Goal: Task Accomplishment & Management: Complete application form

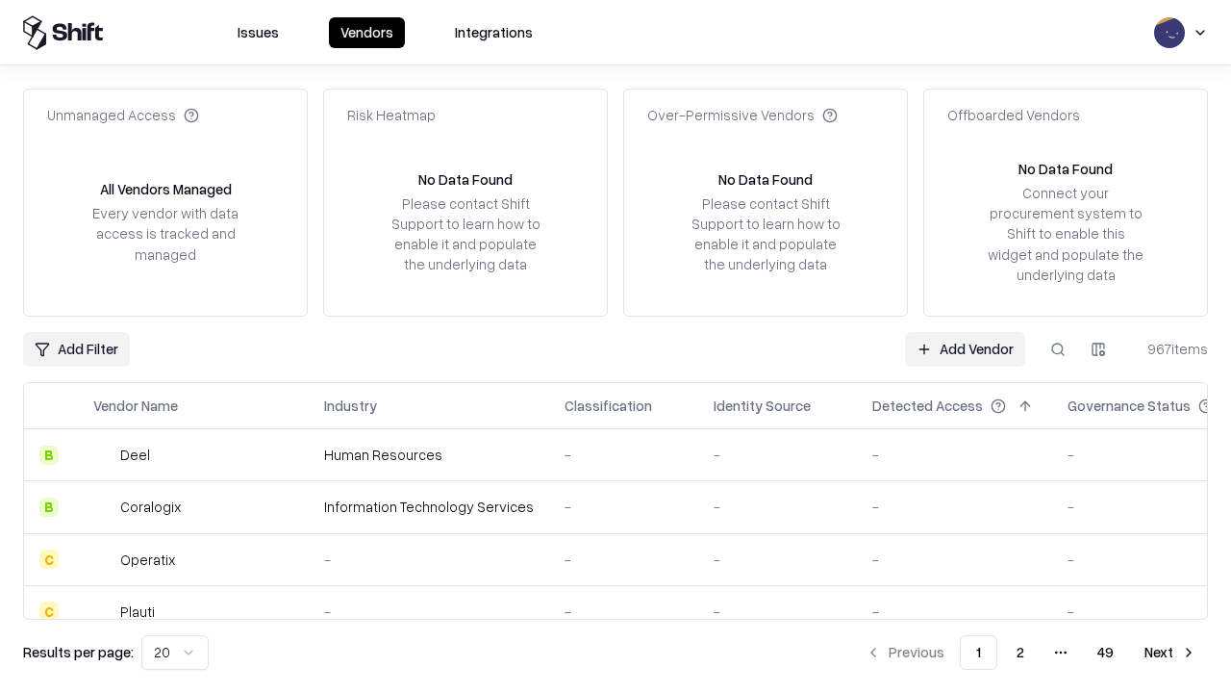
click at [965, 348] on link "Add Vendor" at bounding box center [965, 349] width 120 height 35
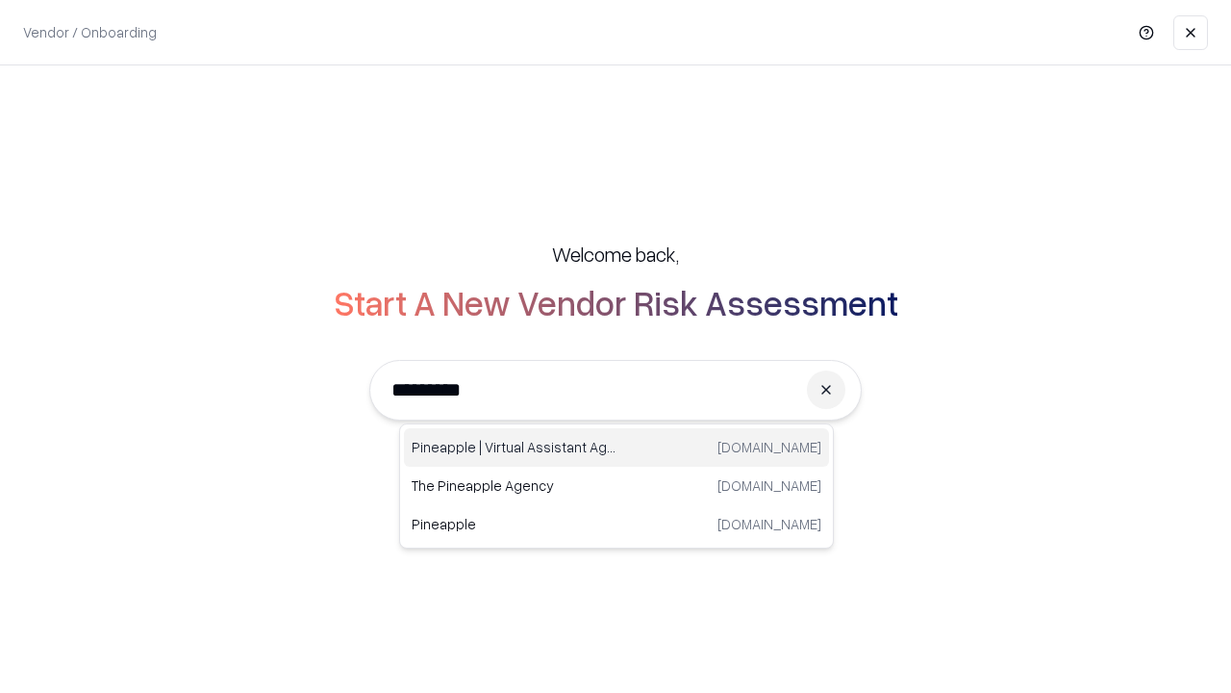
click at [617, 447] on div "Pineapple | Virtual Assistant Agency [DOMAIN_NAME]" at bounding box center [616, 447] width 425 height 38
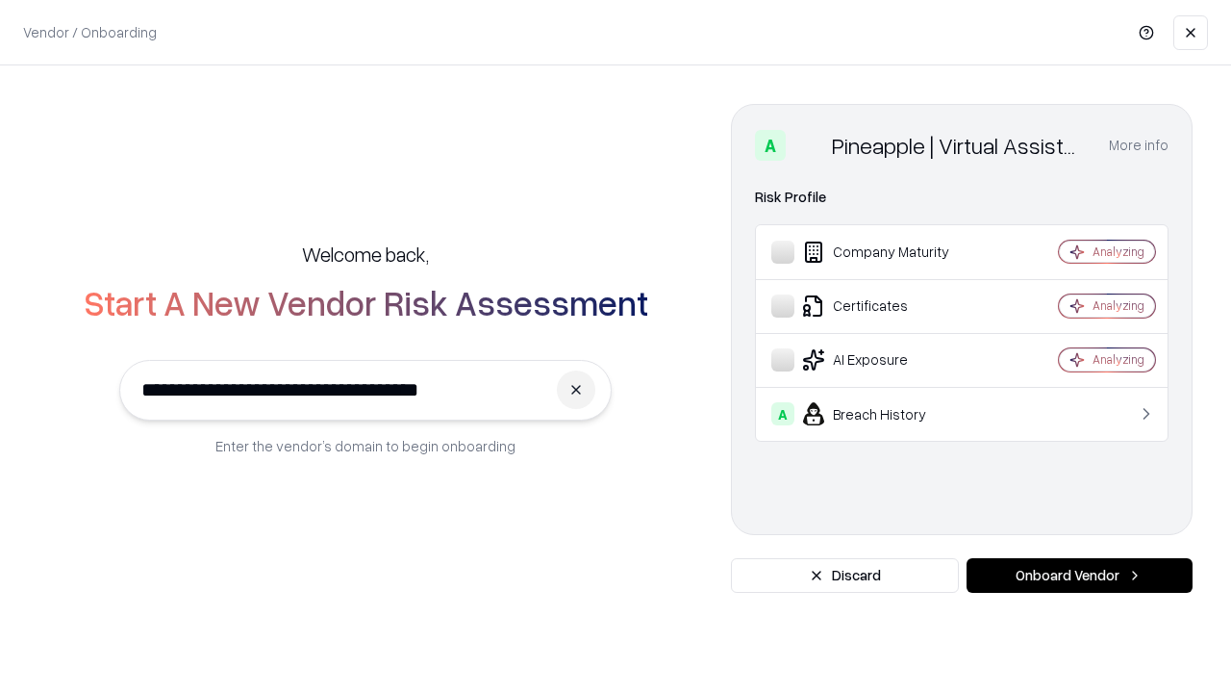
type input "**********"
click at [1079, 575] on button "Onboard Vendor" at bounding box center [1080, 575] width 226 height 35
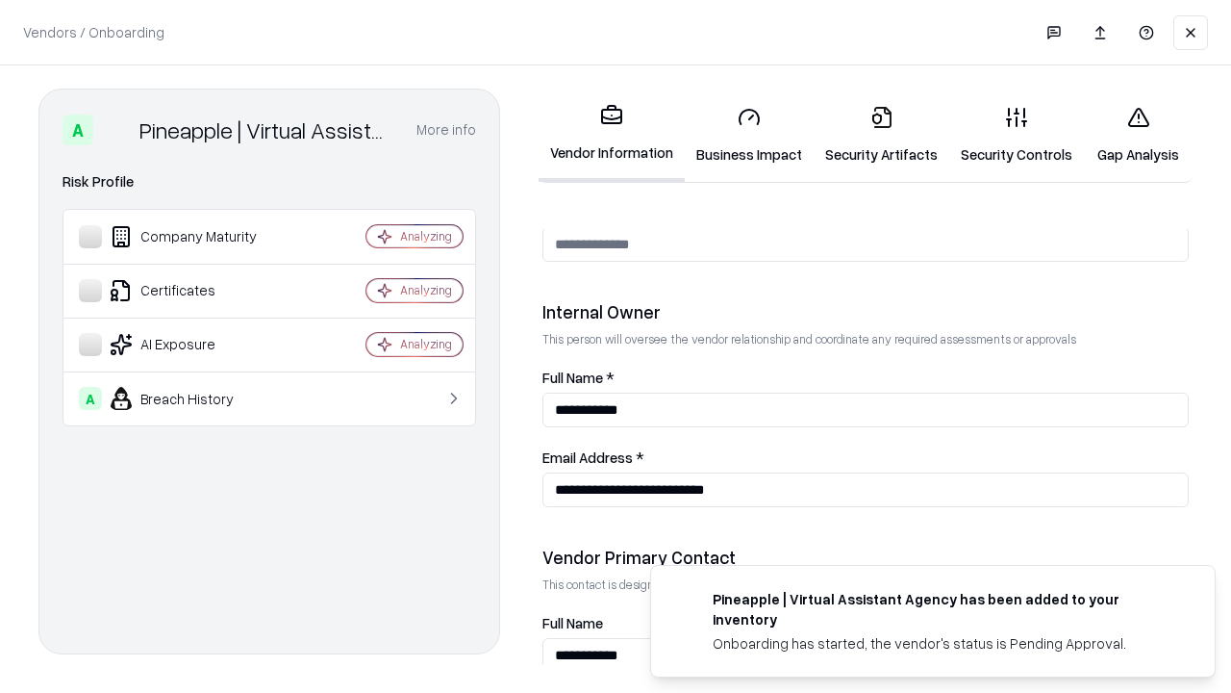
scroll to position [996, 0]
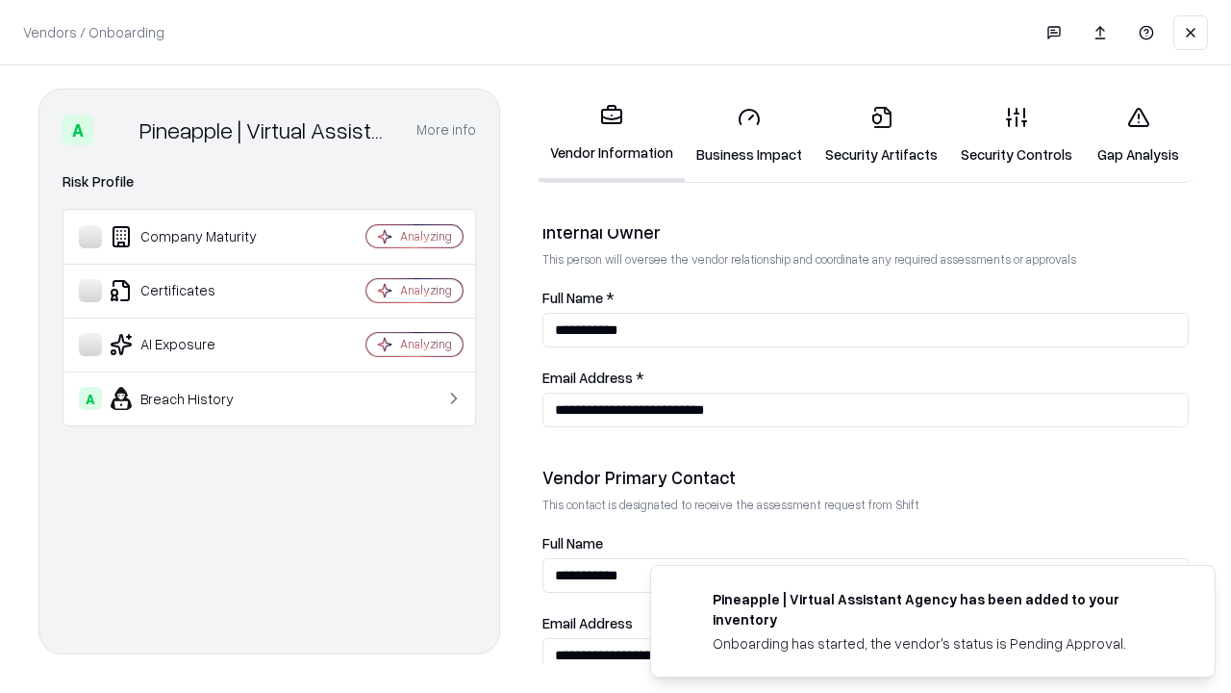
click at [749, 135] on link "Business Impact" at bounding box center [749, 134] width 129 height 89
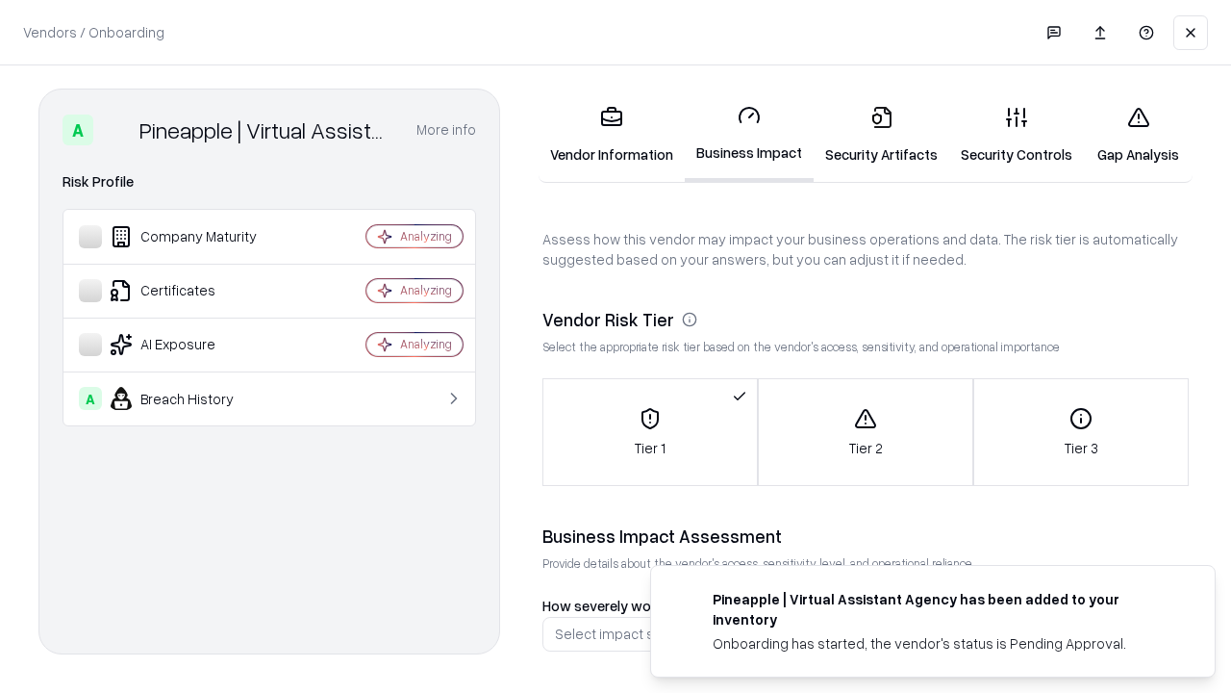
click at [881, 135] on link "Security Artifacts" at bounding box center [882, 134] width 136 height 89
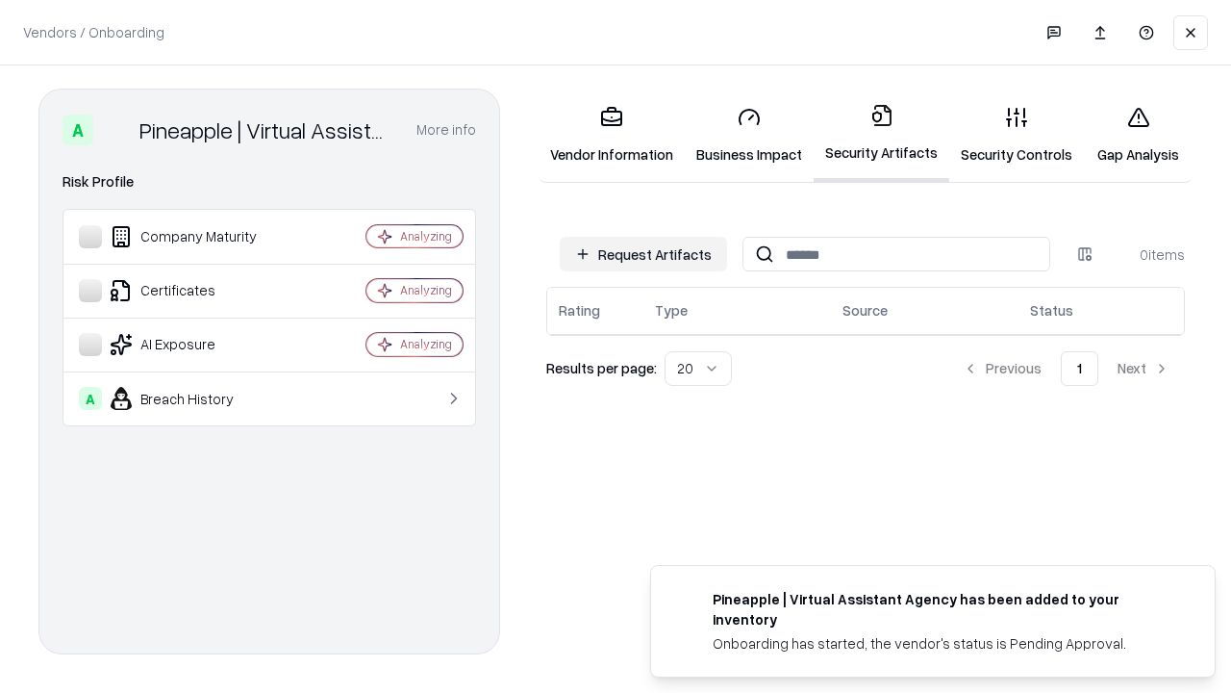
click at [643, 254] on button "Request Artifacts" at bounding box center [643, 254] width 167 height 35
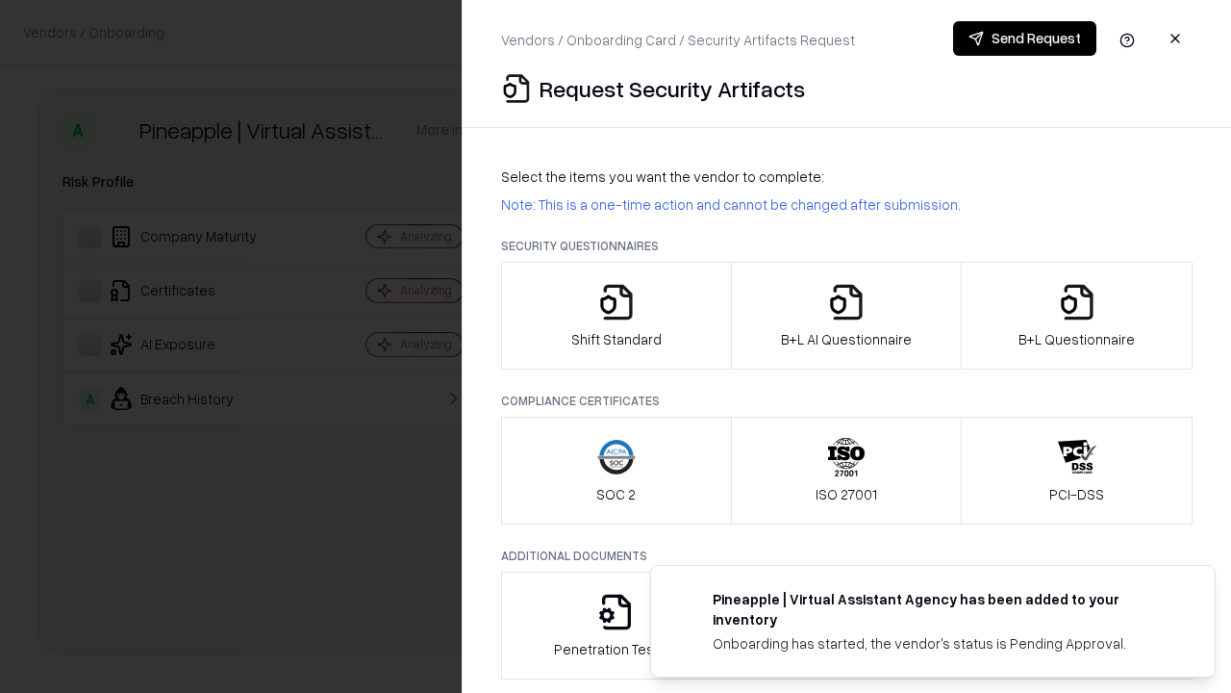
click at [616, 315] on icon "button" at bounding box center [616, 302] width 38 height 38
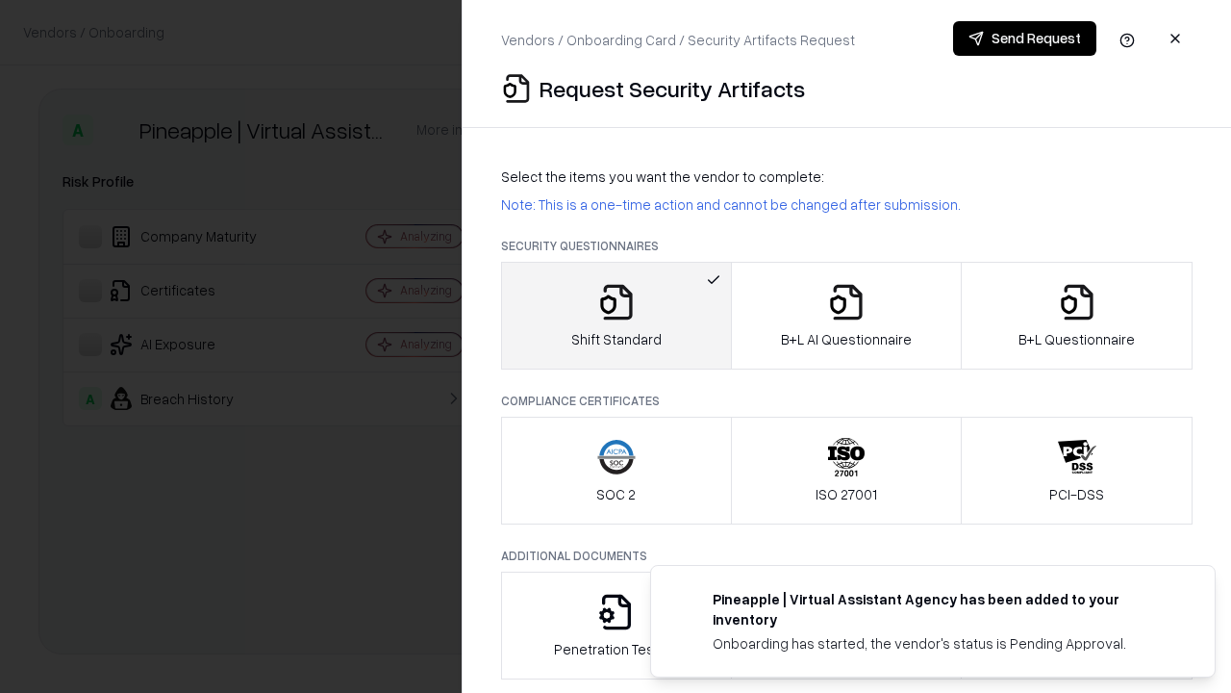
click at [1024, 38] on button "Send Request" at bounding box center [1024, 38] width 143 height 35
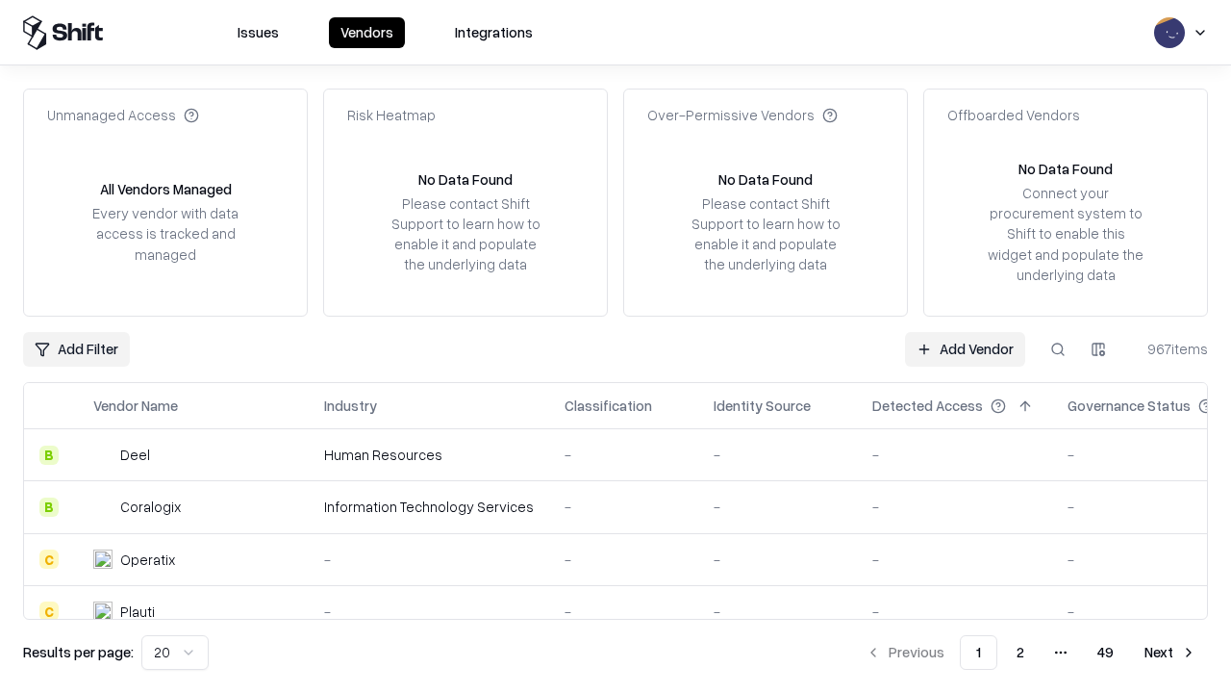
click at [1058, 348] on button at bounding box center [1058, 349] width 35 height 35
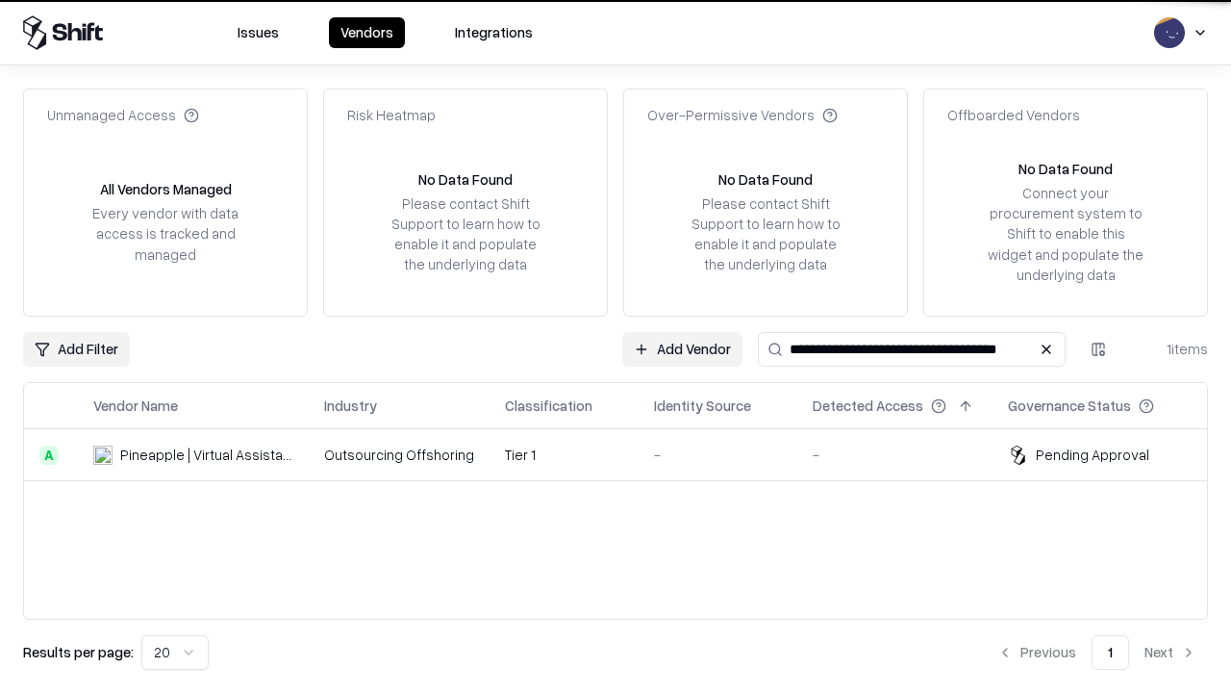
type input "**********"
click at [627, 454] on td "Tier 1" at bounding box center [564, 455] width 149 height 52
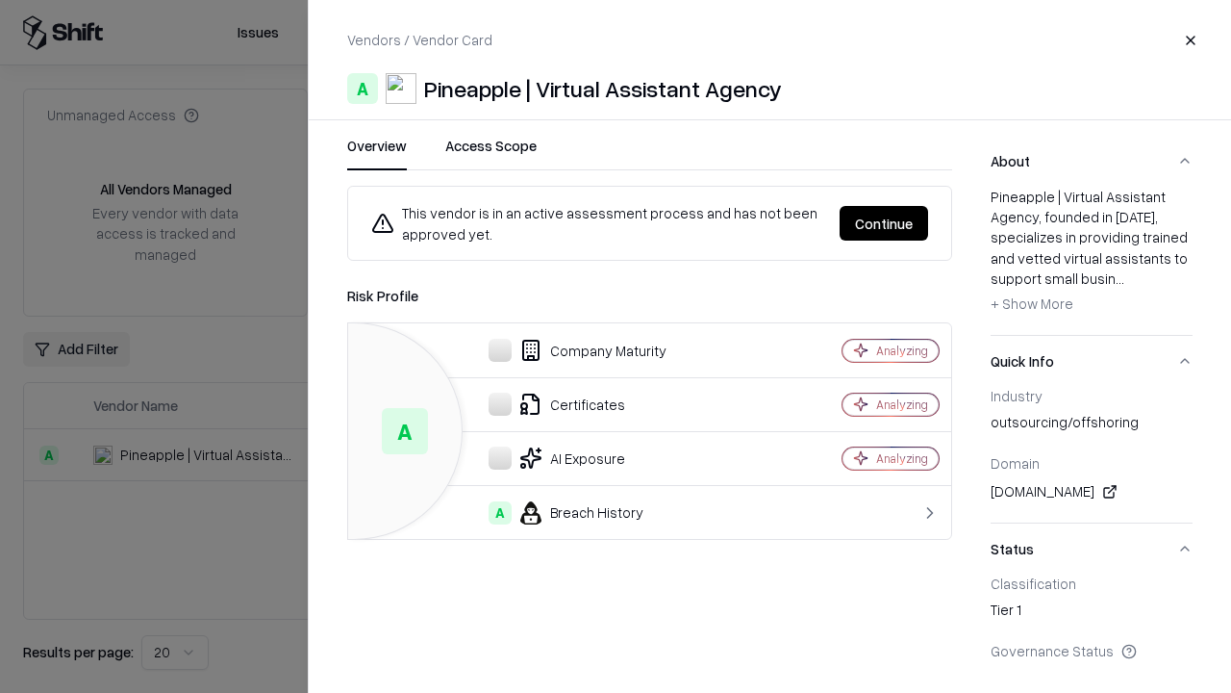
click at [884, 223] on button "Continue" at bounding box center [884, 223] width 88 height 35
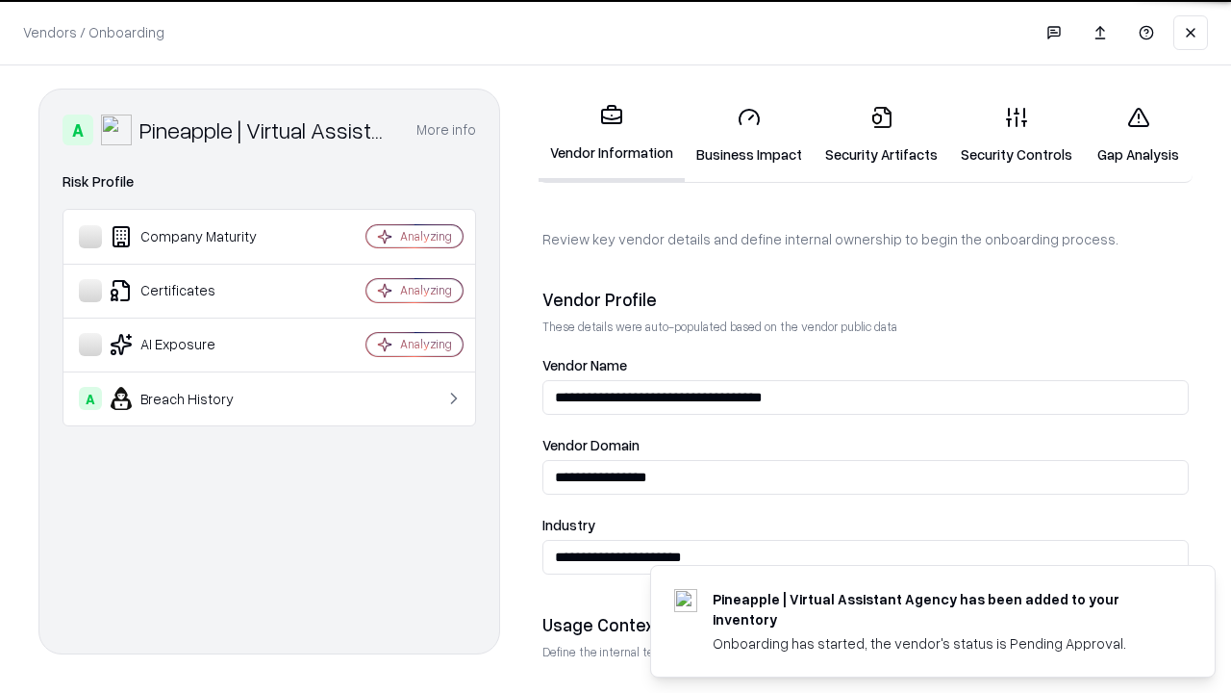
click at [881, 135] on link "Security Artifacts" at bounding box center [882, 134] width 136 height 89
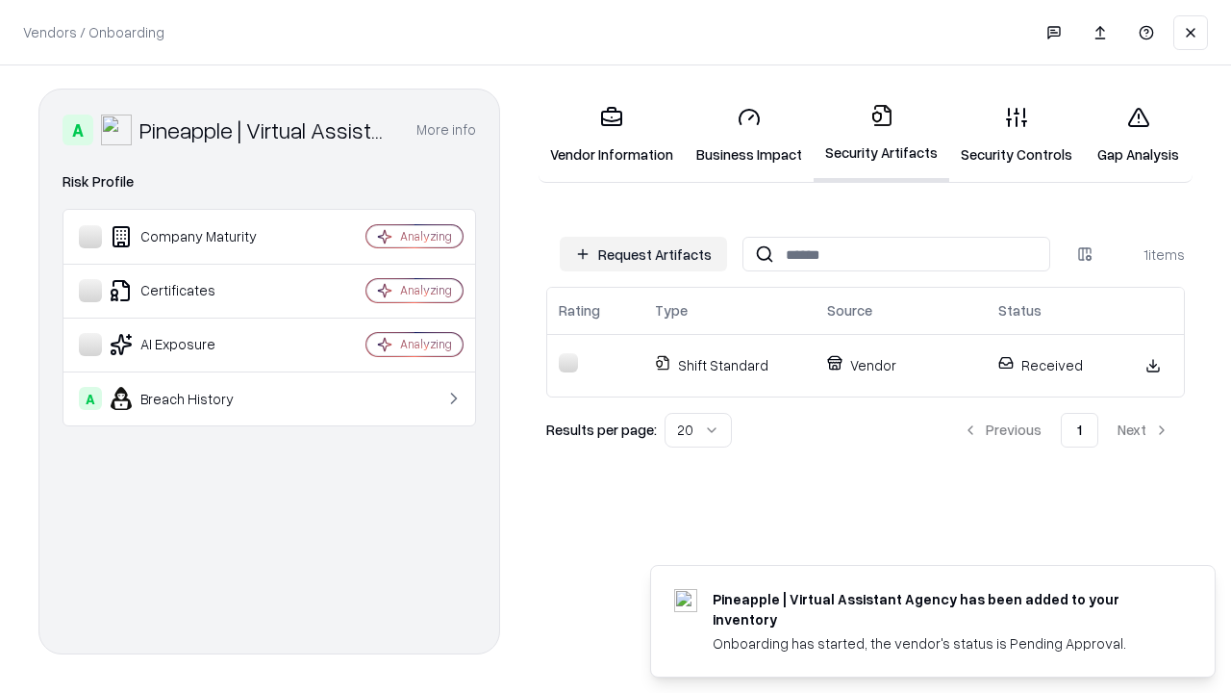
click at [1017, 135] on link "Security Controls" at bounding box center [1016, 134] width 135 height 89
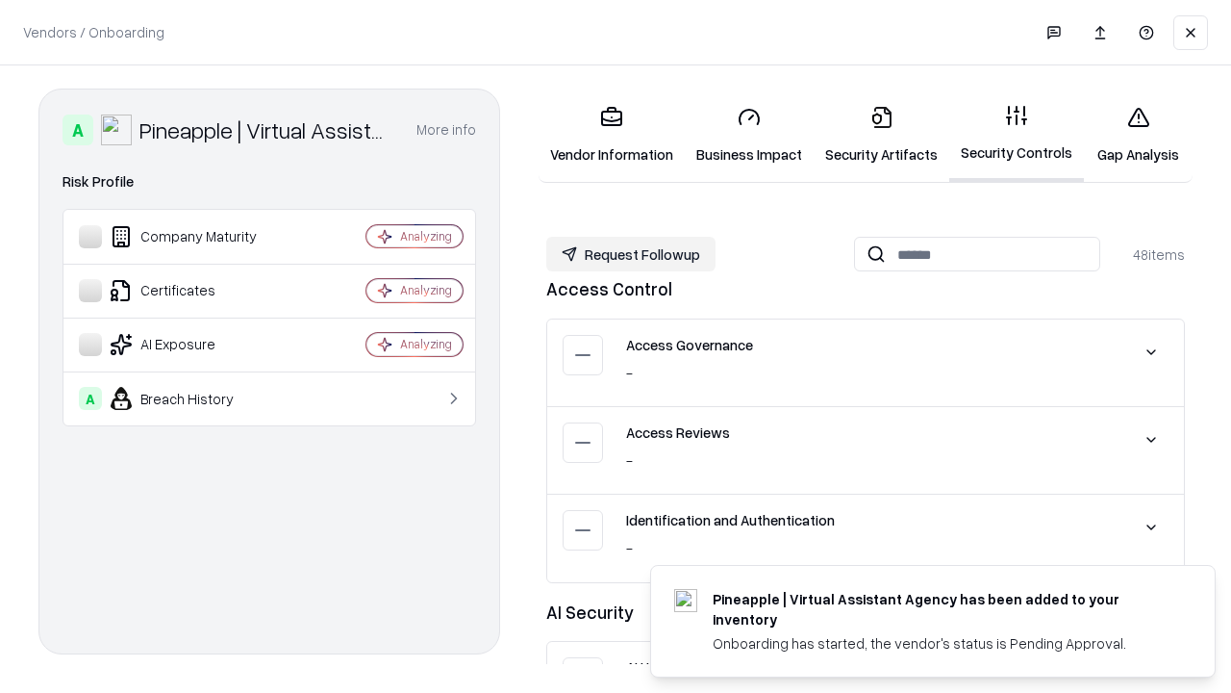
click at [631, 254] on button "Request Followup" at bounding box center [630, 254] width 169 height 35
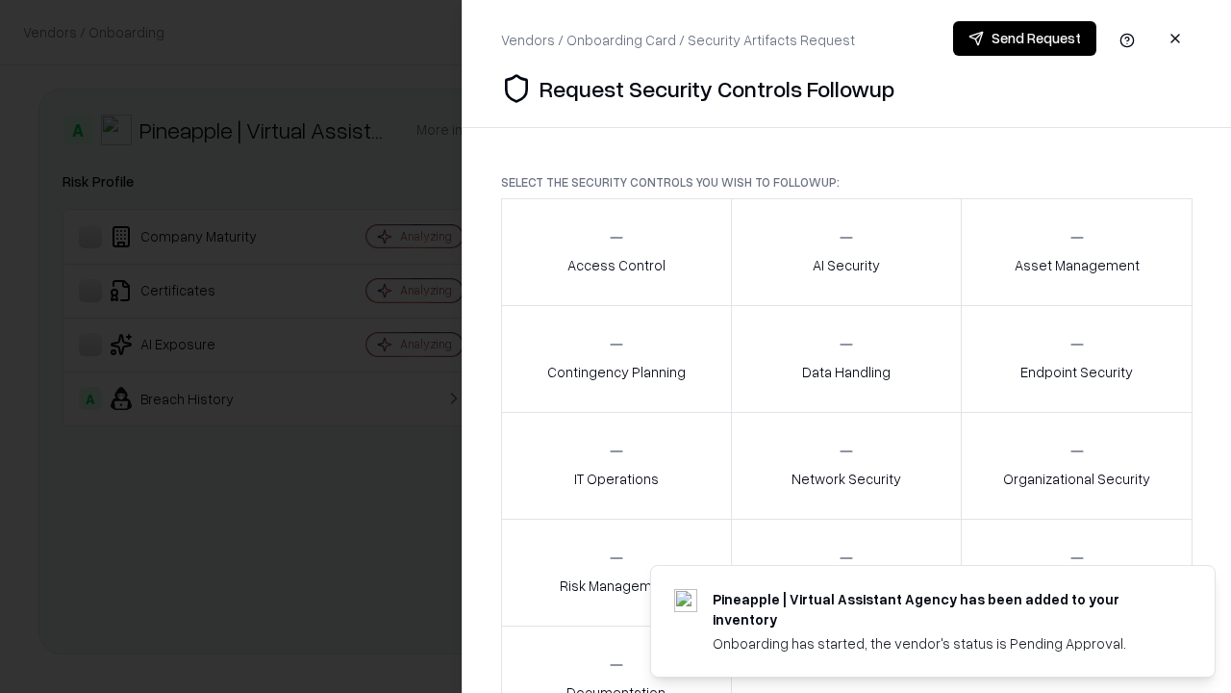
click at [616, 252] on div "Access Control" at bounding box center [616, 251] width 98 height 47
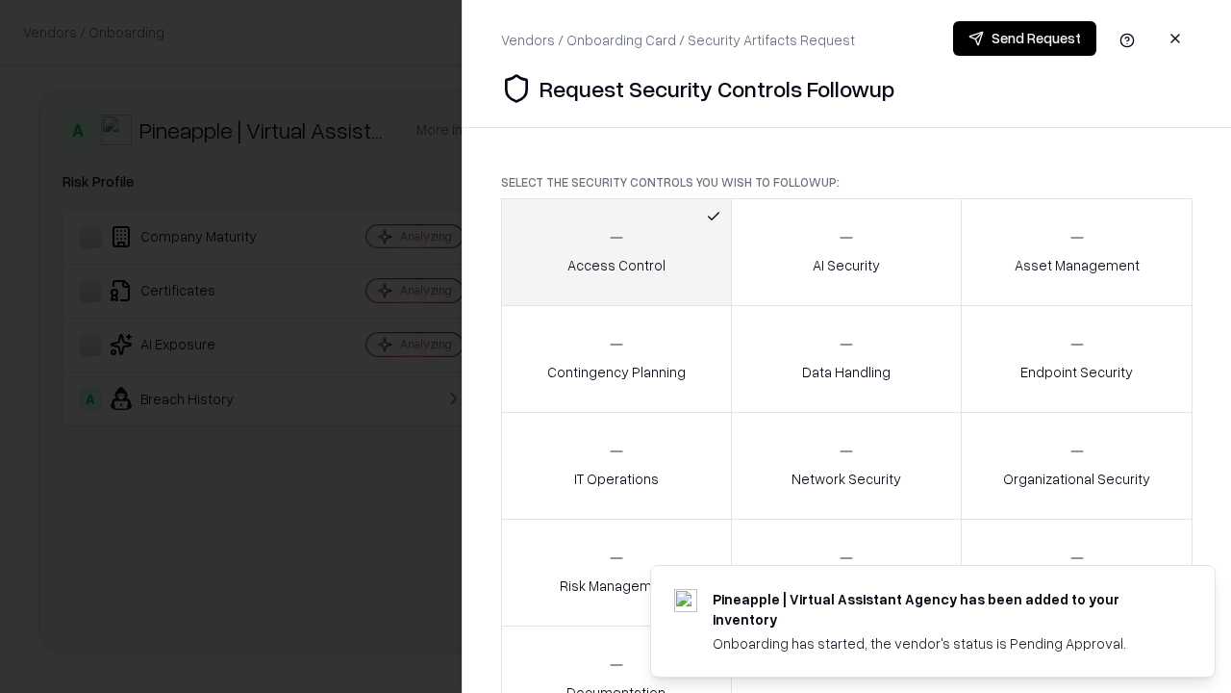
click at [1024, 38] on button "Send Request" at bounding box center [1024, 38] width 143 height 35
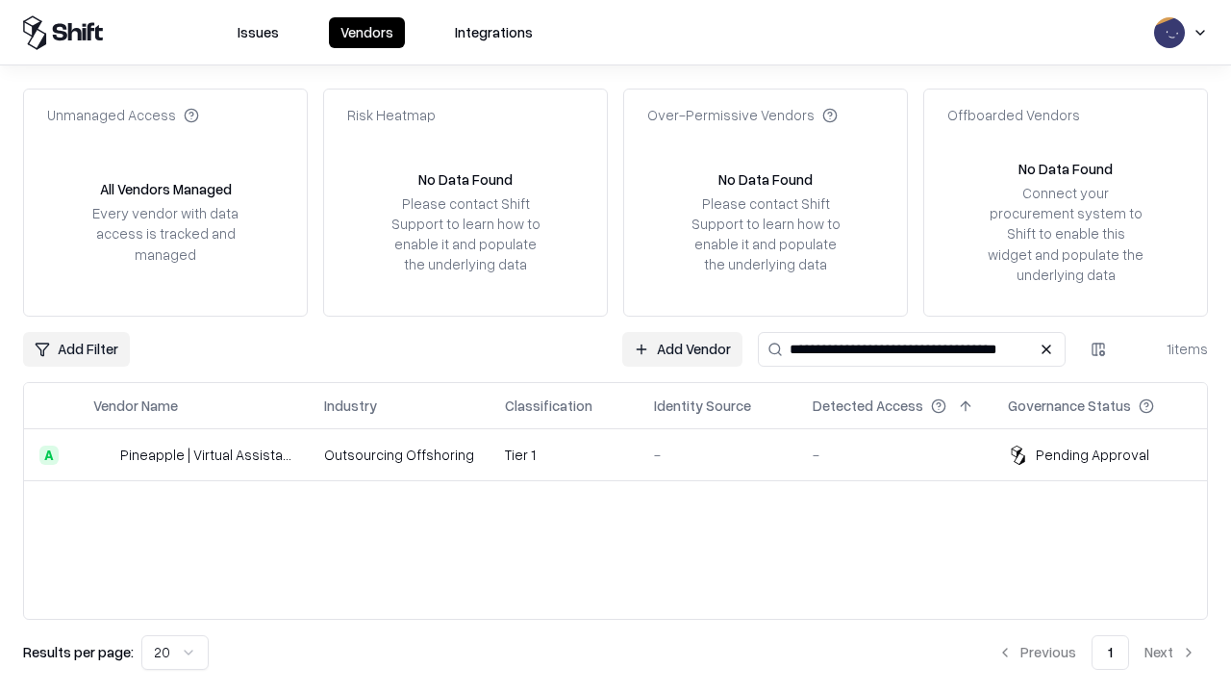
type input "**********"
click at [627, 454] on td "Tier 1" at bounding box center [564, 455] width 149 height 52
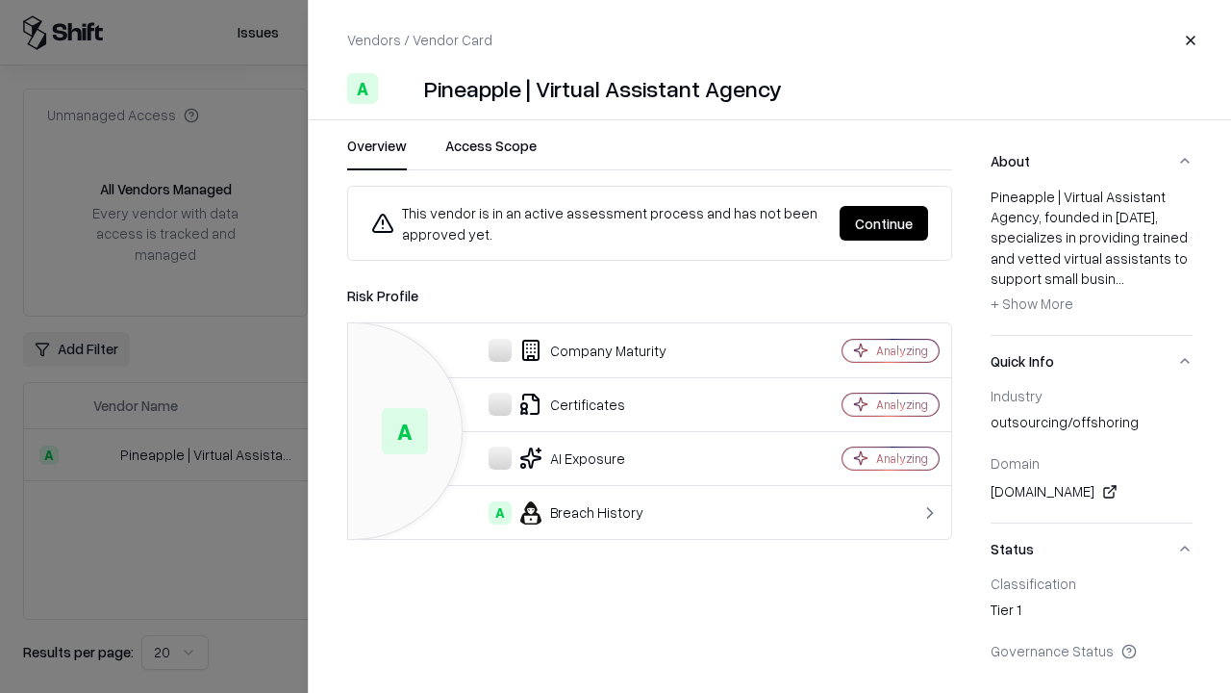
click at [884, 223] on button "Continue" at bounding box center [884, 223] width 88 height 35
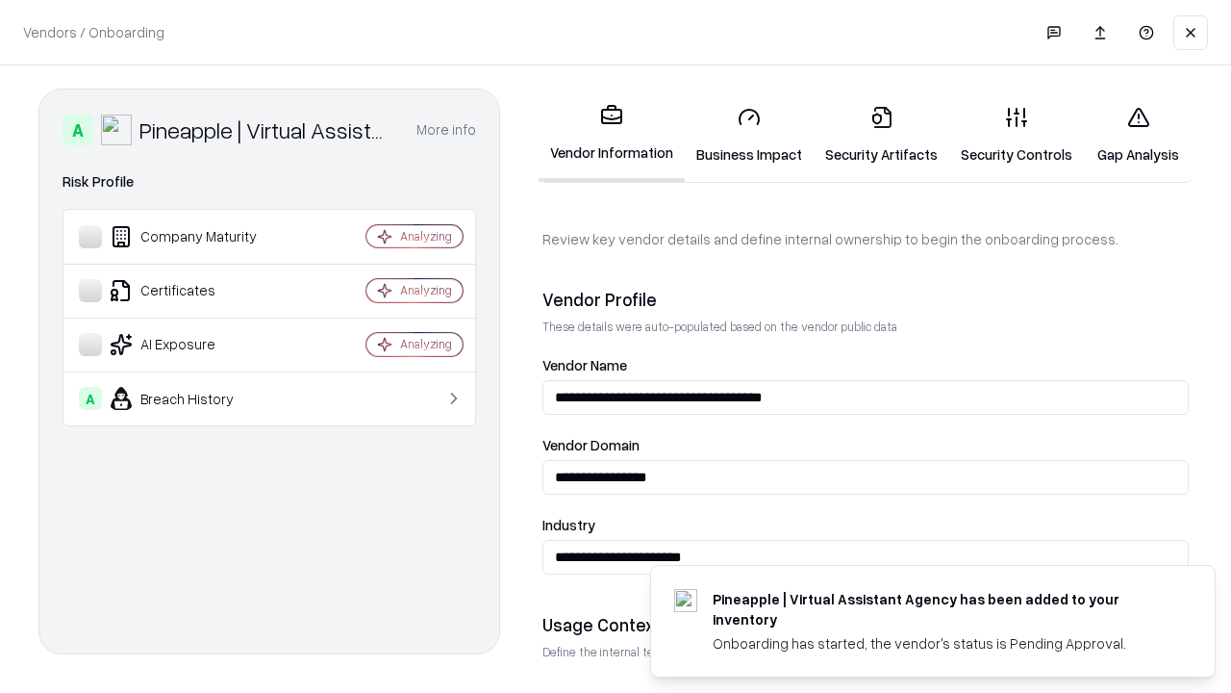
click at [1138, 135] on link "Gap Analysis" at bounding box center [1138, 134] width 109 height 89
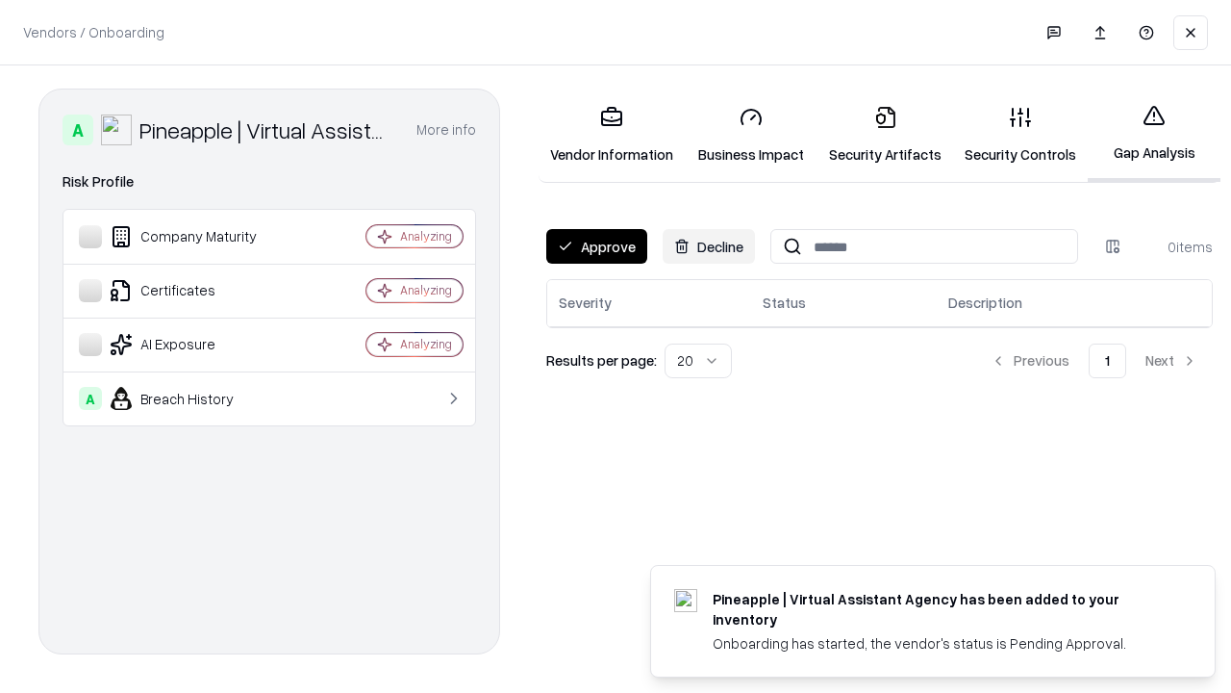
click at [596, 246] on button "Approve" at bounding box center [596, 246] width 101 height 35
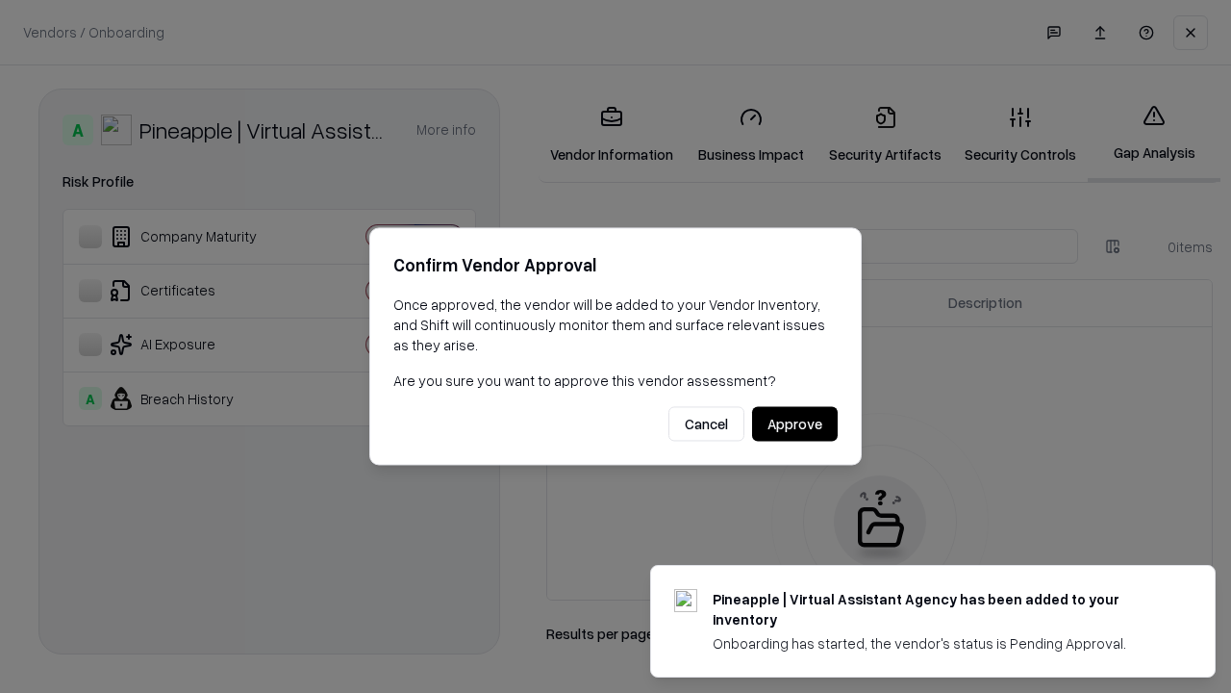
click at [794, 423] on button "Approve" at bounding box center [795, 424] width 86 height 35
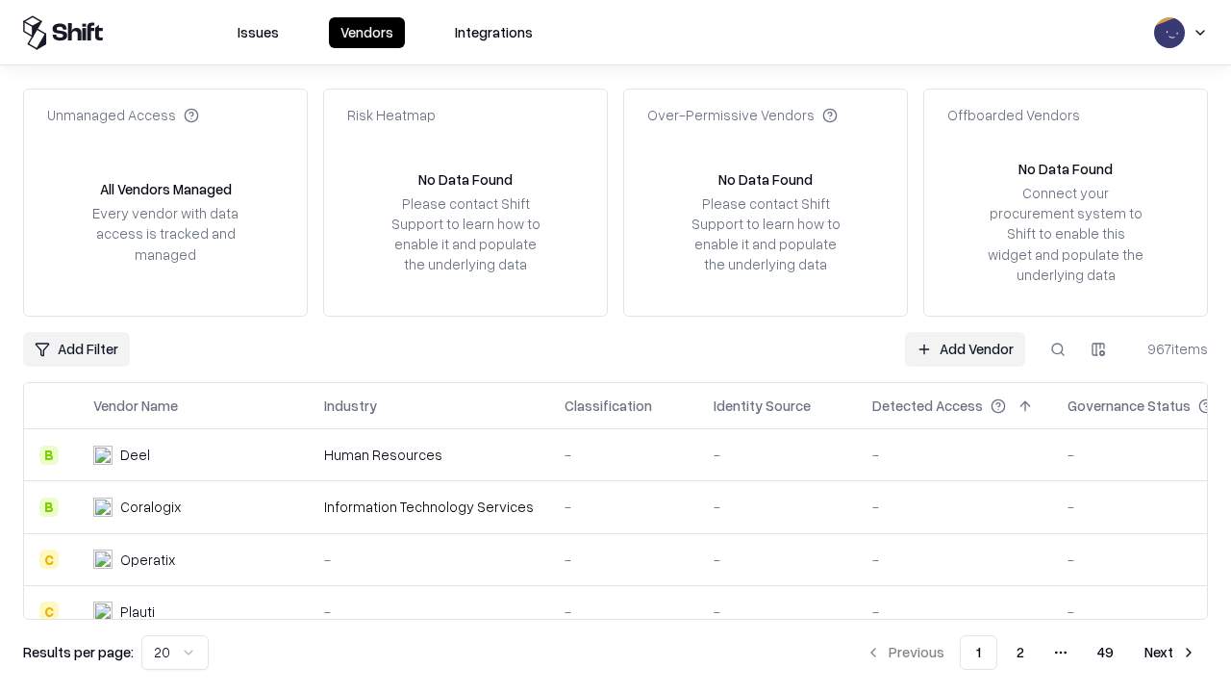
type input "**********"
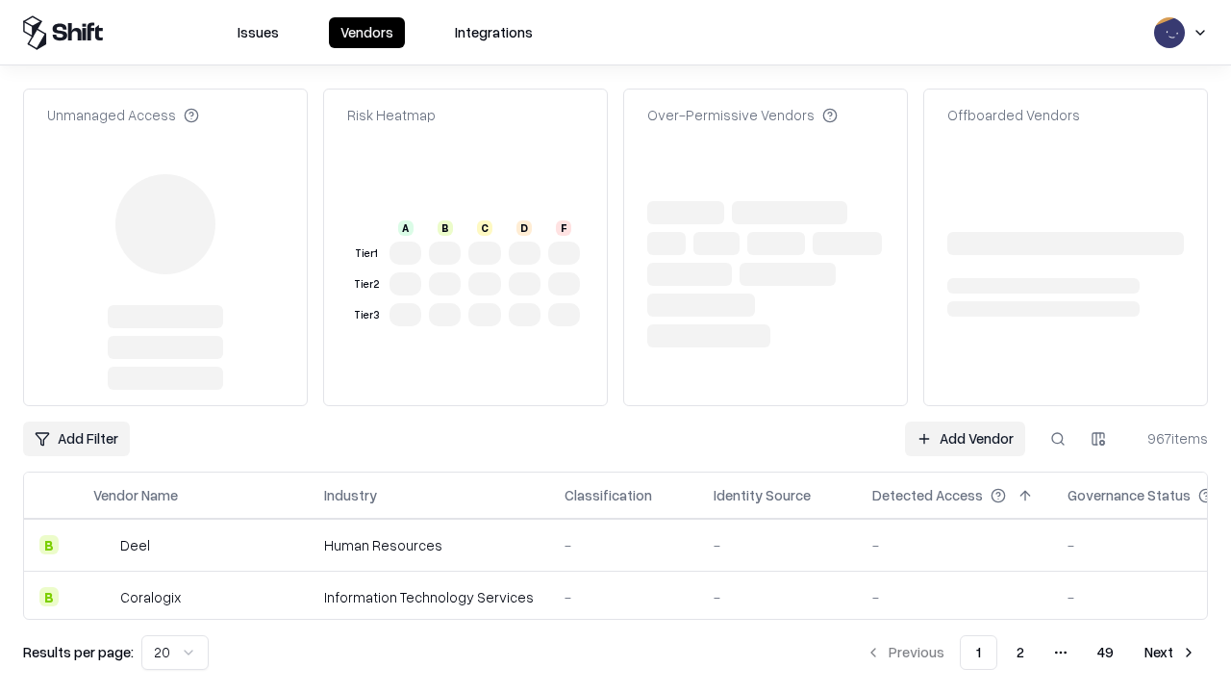
click at [965, 439] on link "Add Vendor" at bounding box center [965, 438] width 120 height 35
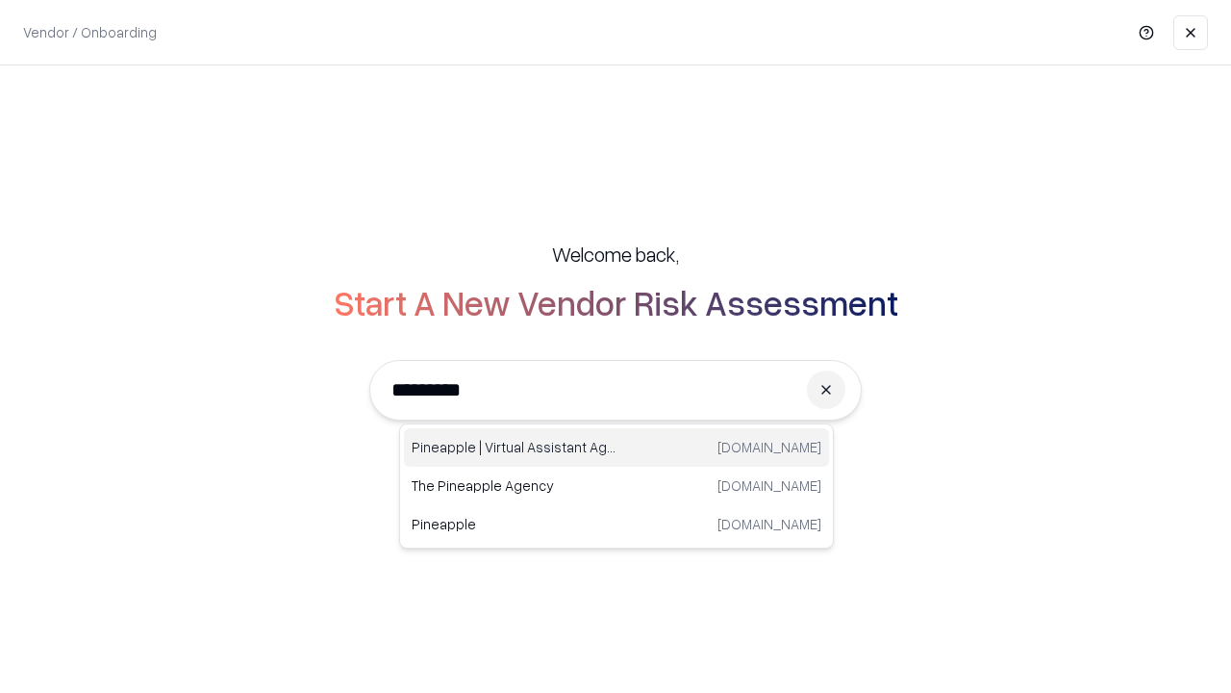
click at [617, 447] on div "Pineapple | Virtual Assistant Agency trypineapple.com" at bounding box center [616, 447] width 425 height 38
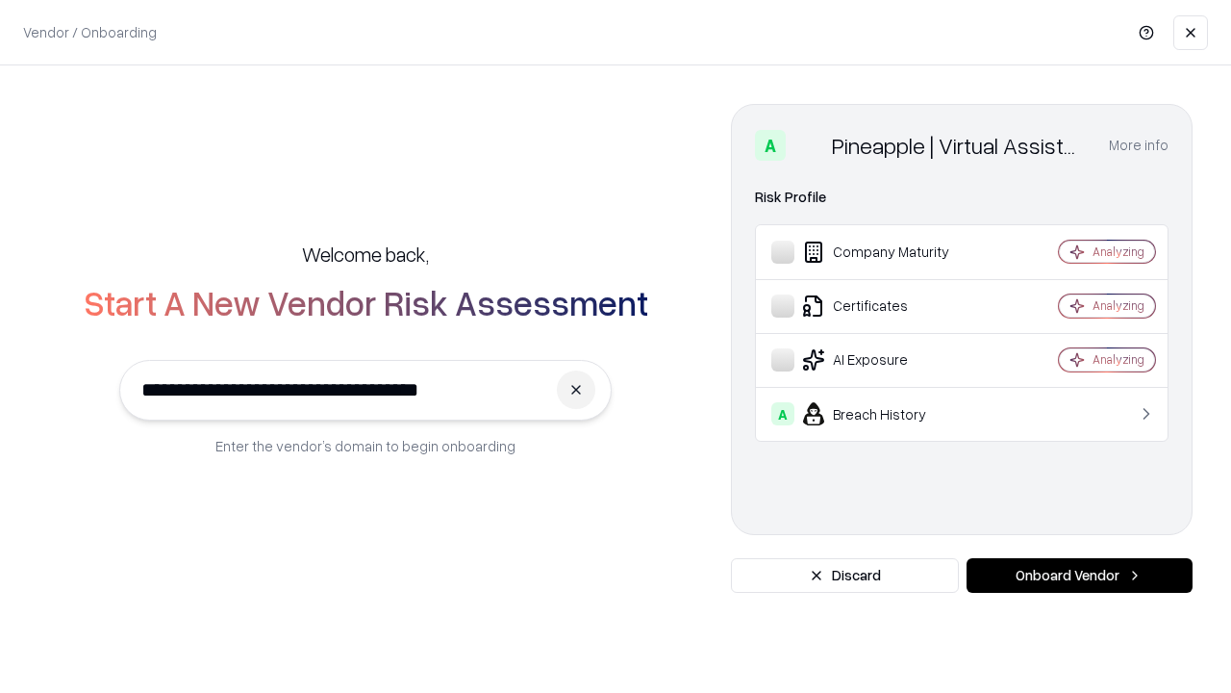
type input "**********"
click at [1079, 575] on button "Onboard Vendor" at bounding box center [1080, 575] width 226 height 35
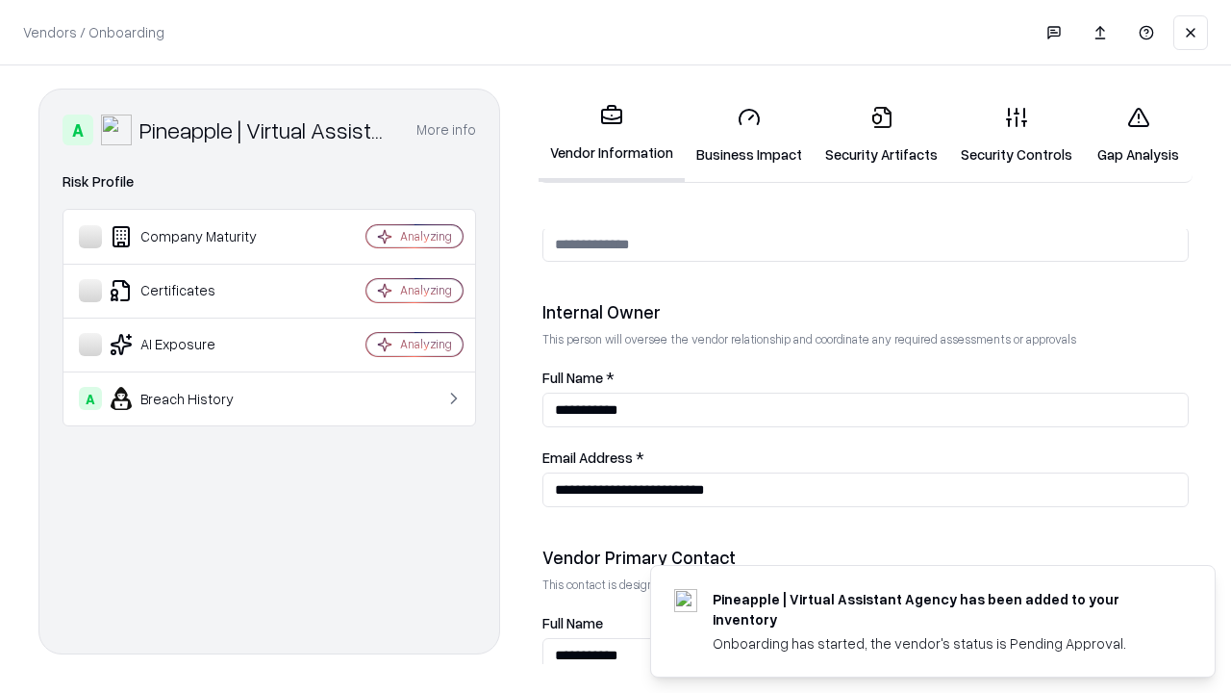
scroll to position [996, 0]
